Goal: Download file/media

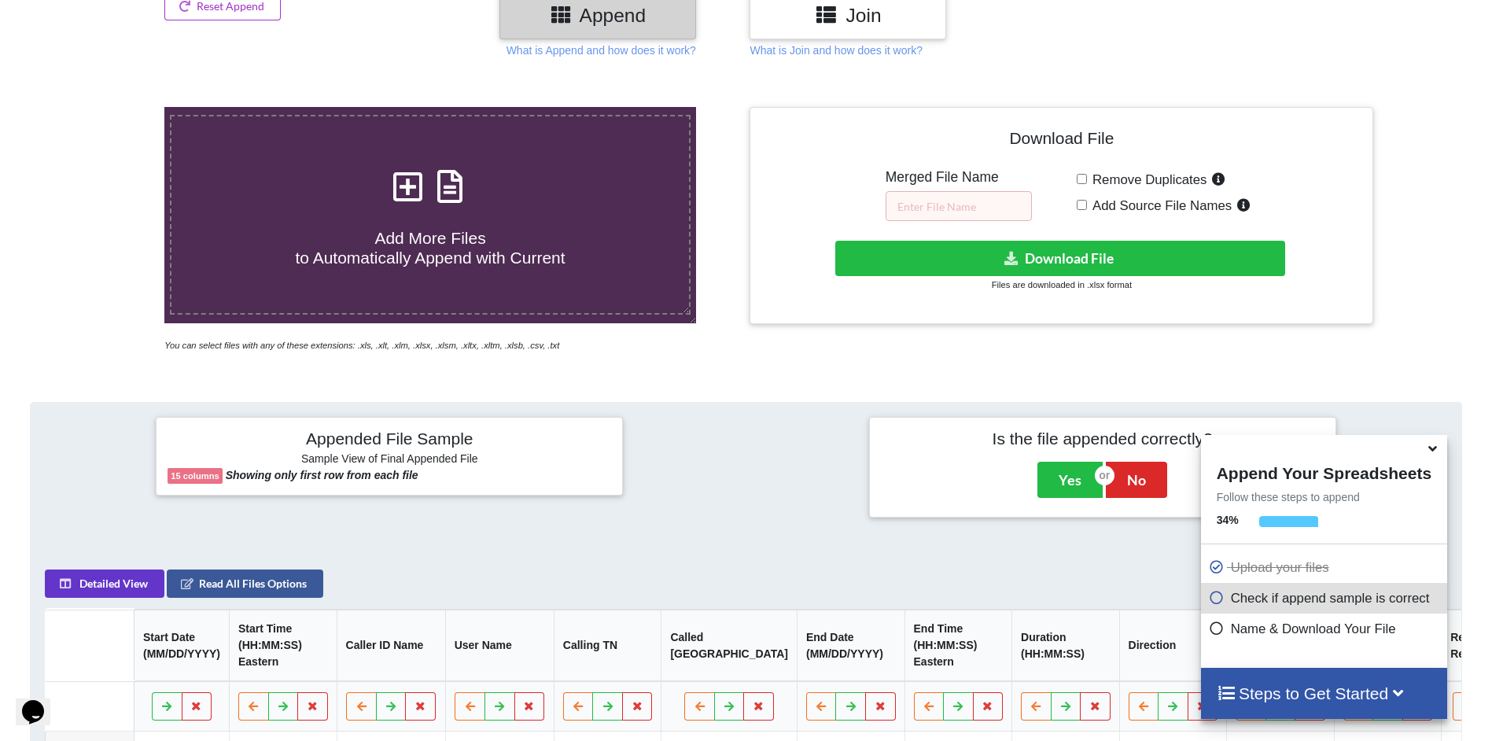
scroll to position [91, 0]
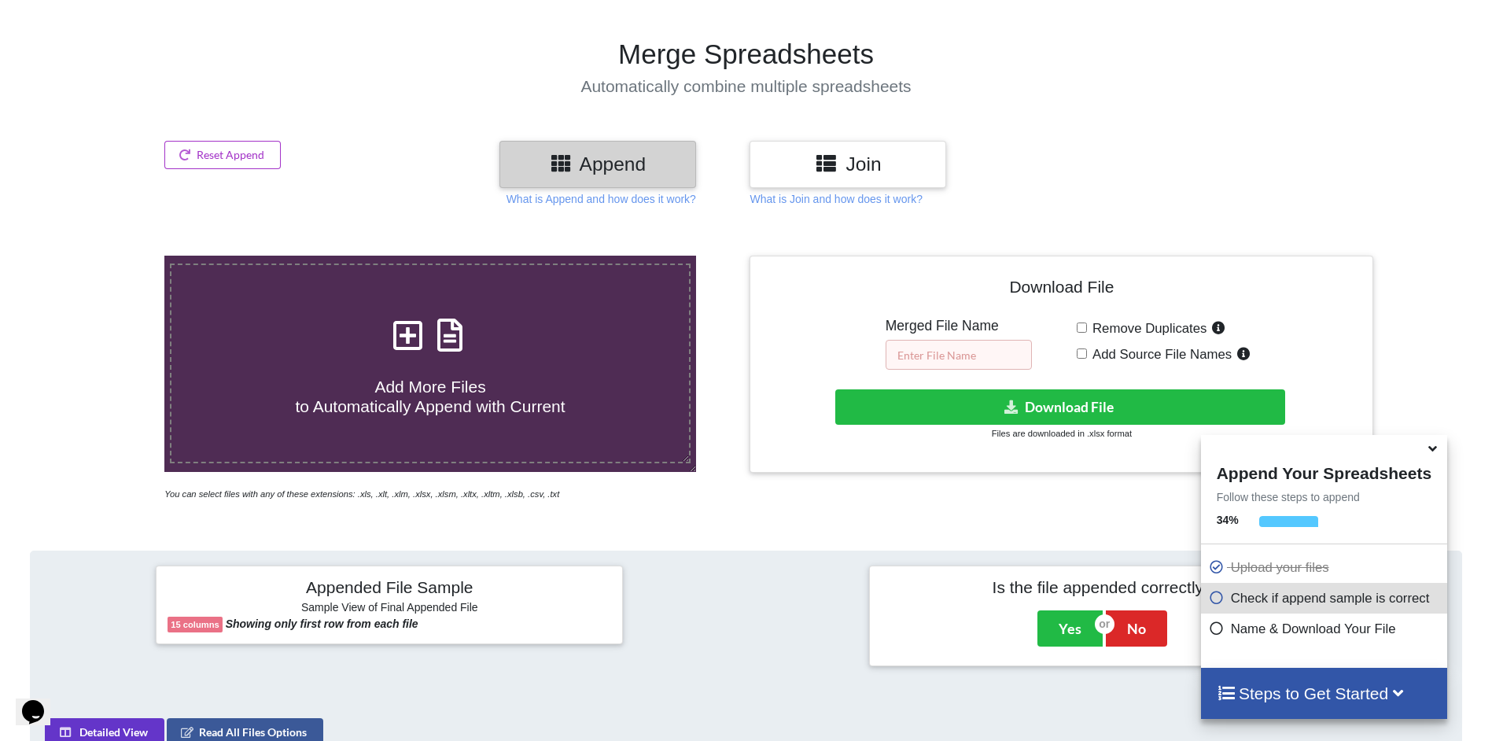
click at [950, 355] on input "text" at bounding box center [958, 355] width 146 height 30
type input "8"
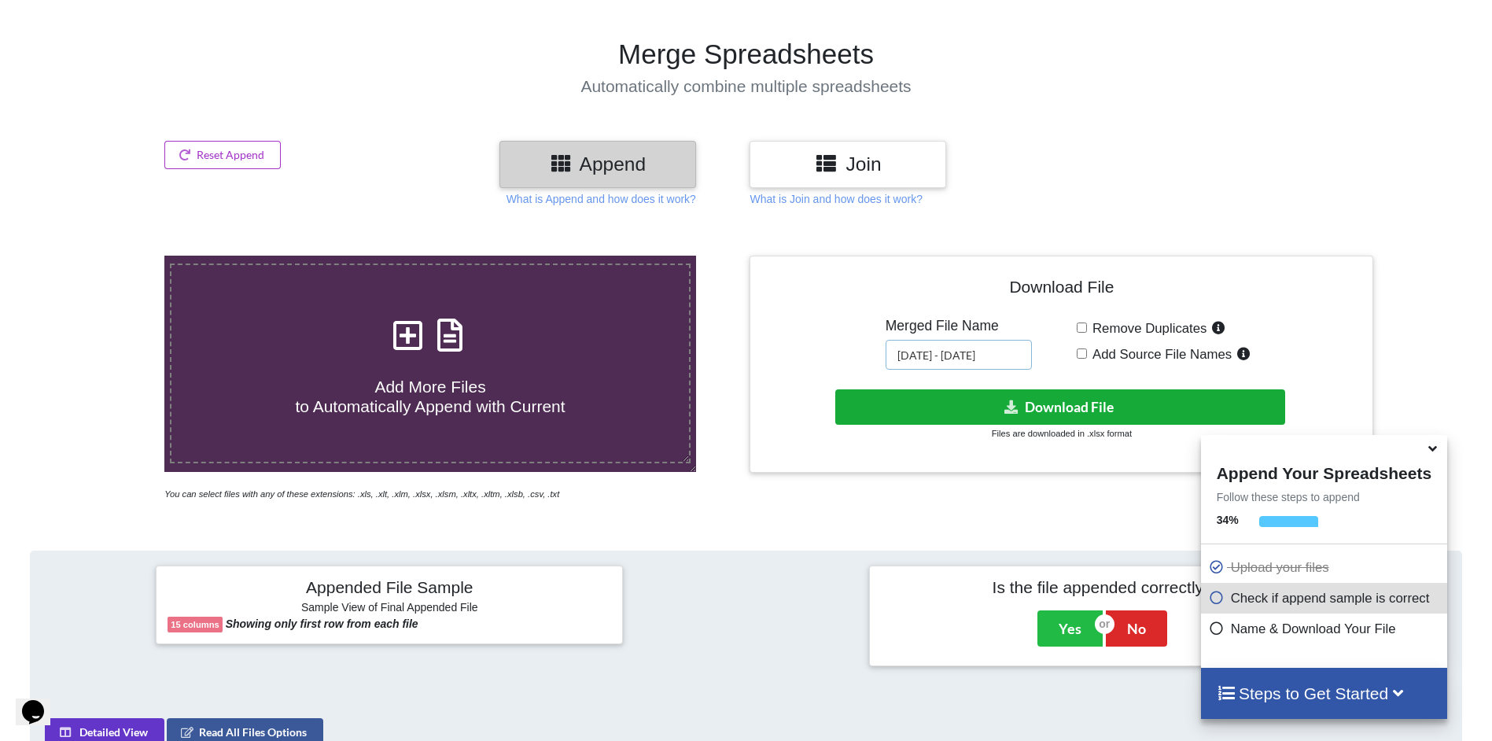
type input "[DATE] - [DATE]"
click at [948, 402] on button "Download File" at bounding box center [1060, 406] width 450 height 35
